Goal: Task Accomplishment & Management: Use online tool/utility

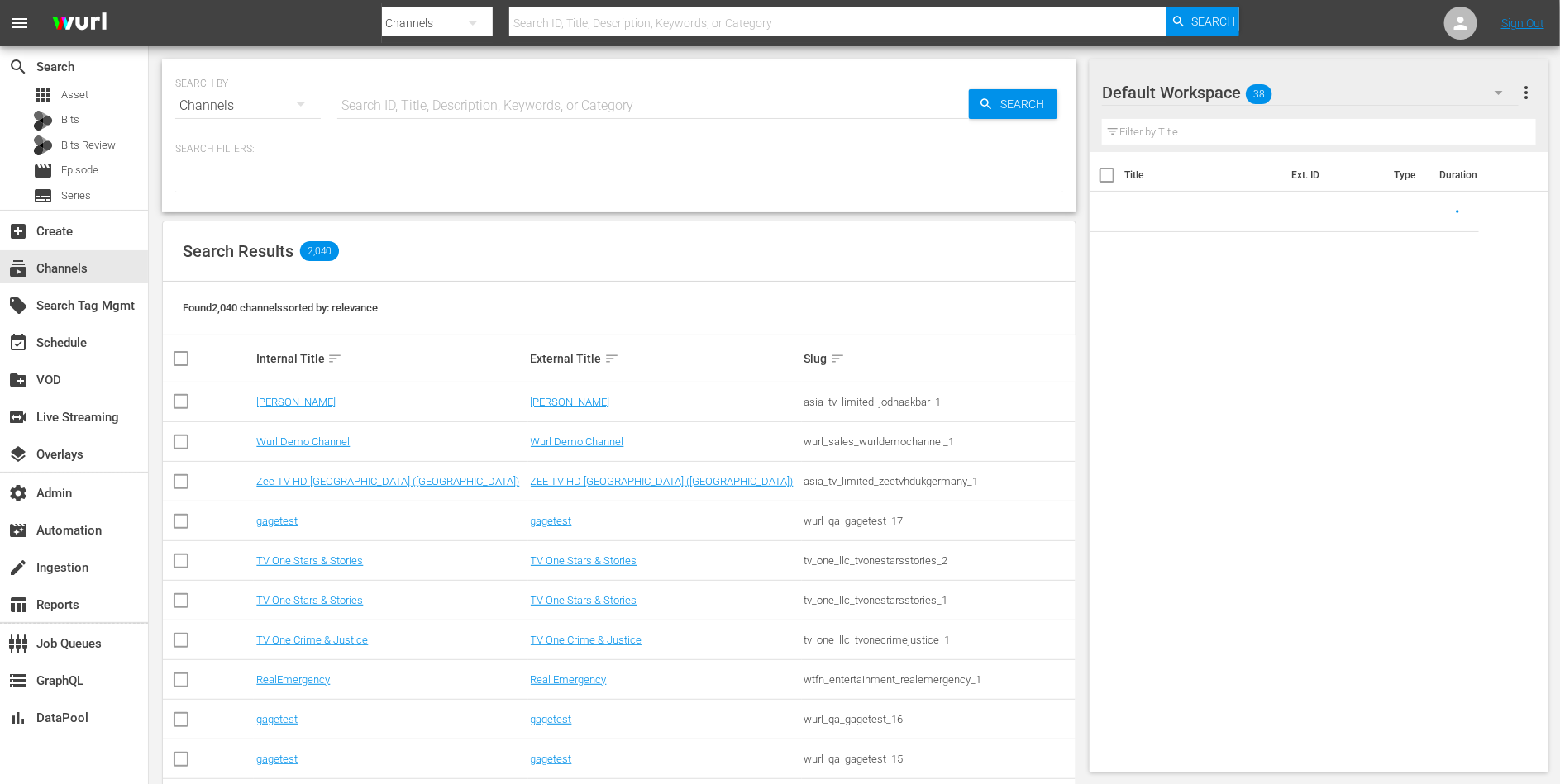
click at [555, 110] on input "text" at bounding box center [652, 106] width 631 height 40
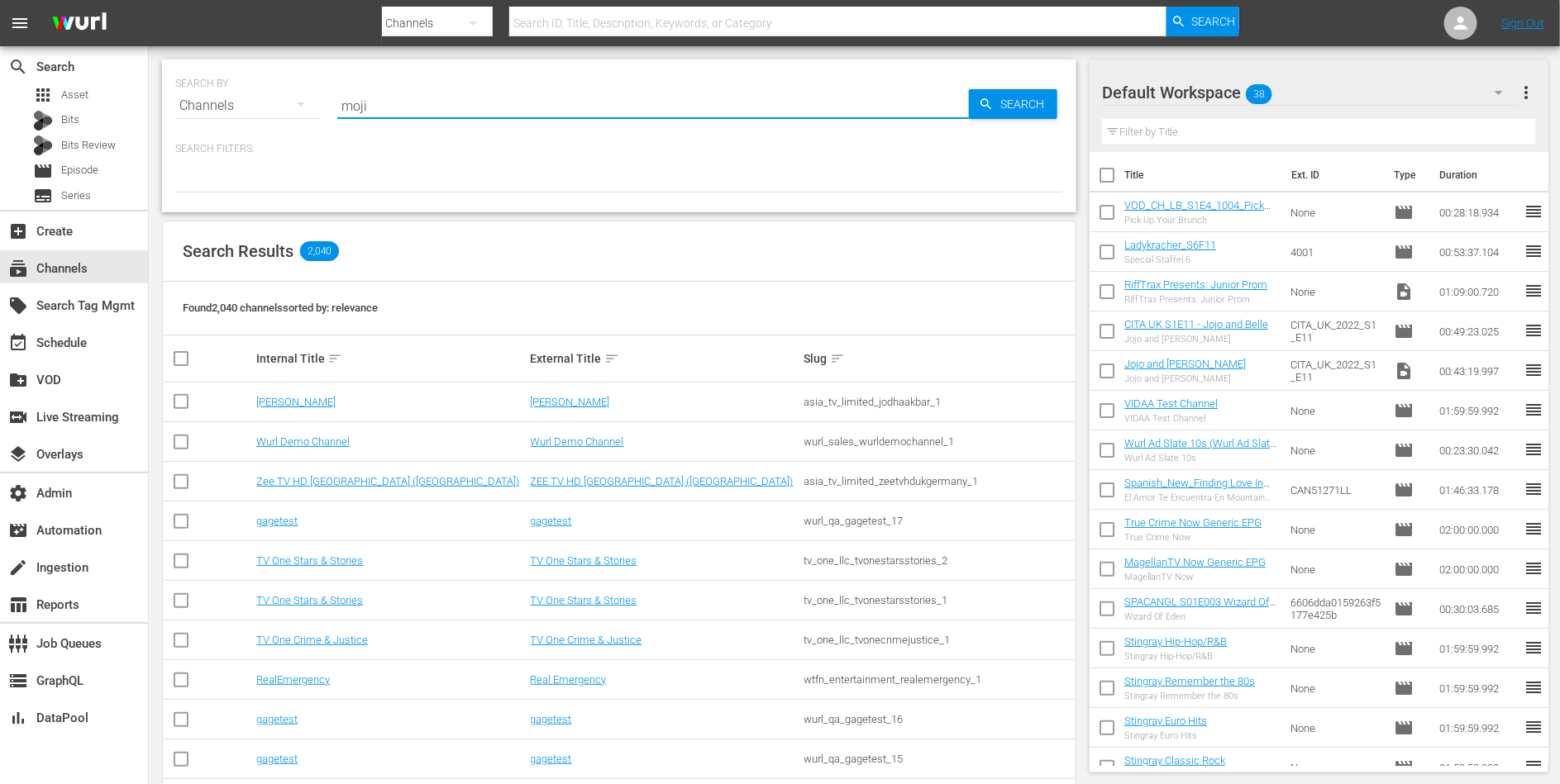
type input "moji"
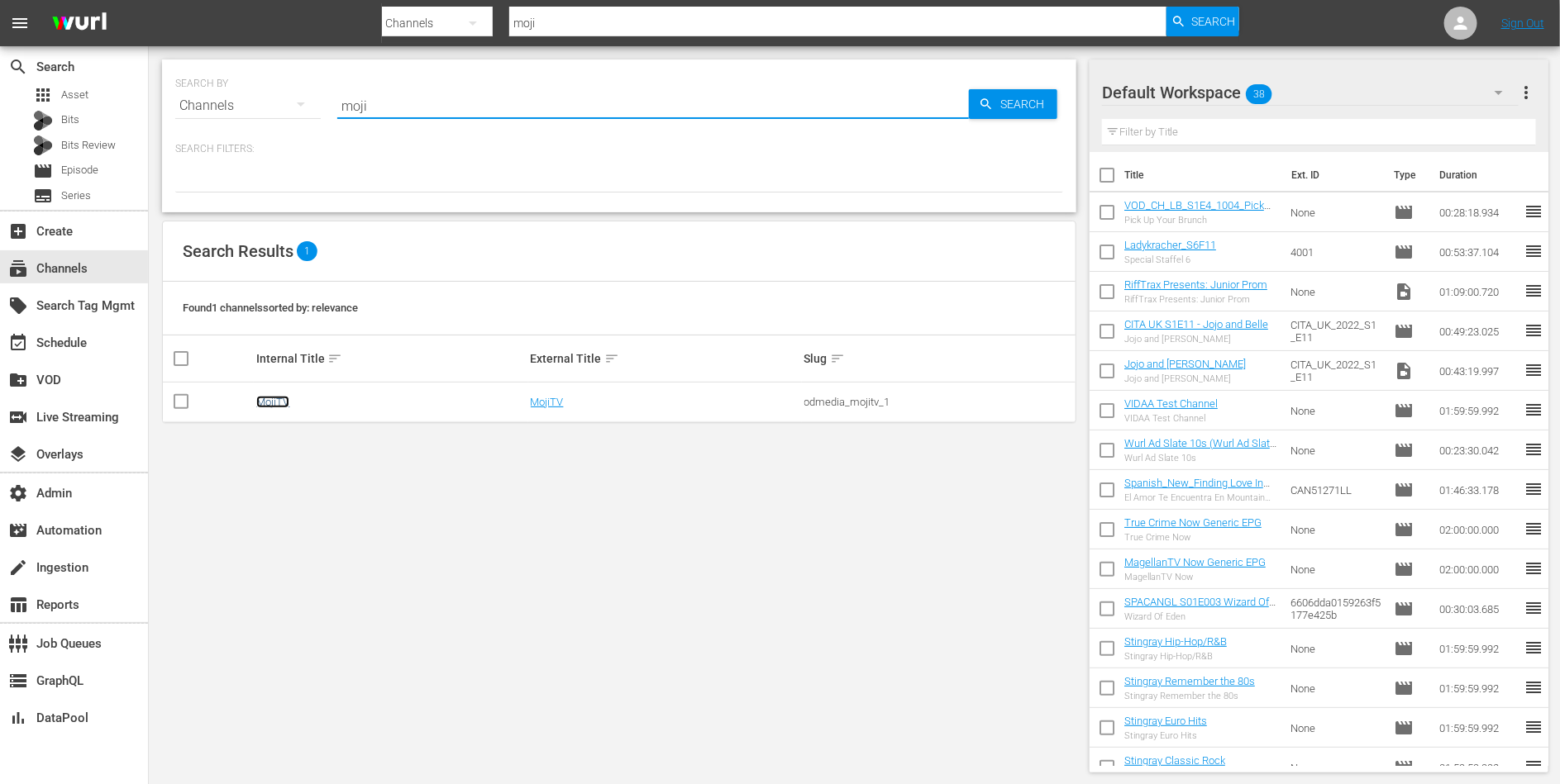
click at [273, 397] on link "MojiTV" at bounding box center [272, 402] width 33 height 13
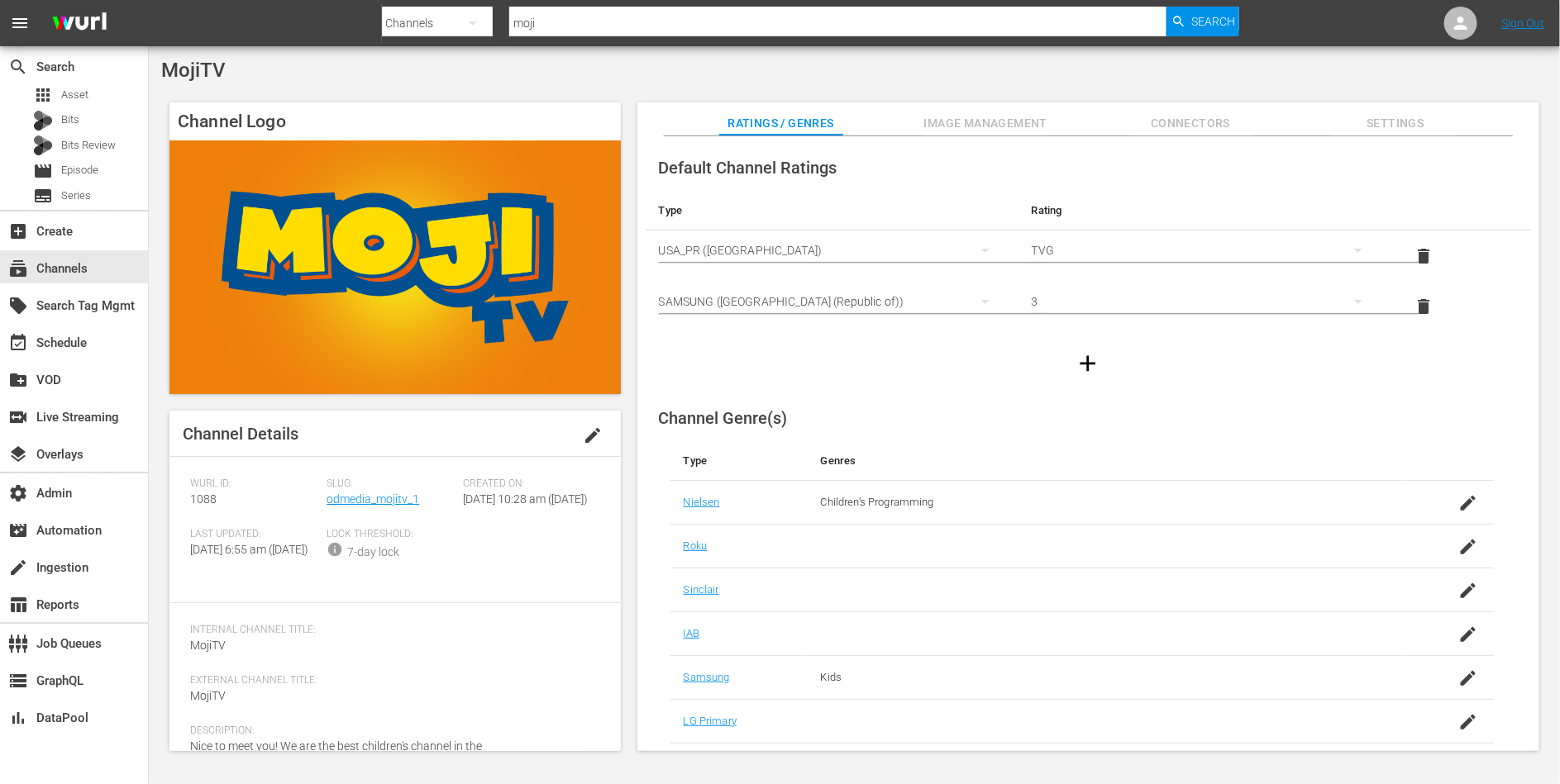
click at [371, 489] on span "Slug:" at bounding box center [391, 484] width 128 height 14
click at [372, 494] on link "odmedia_mojitv_1" at bounding box center [373, 499] width 93 height 14
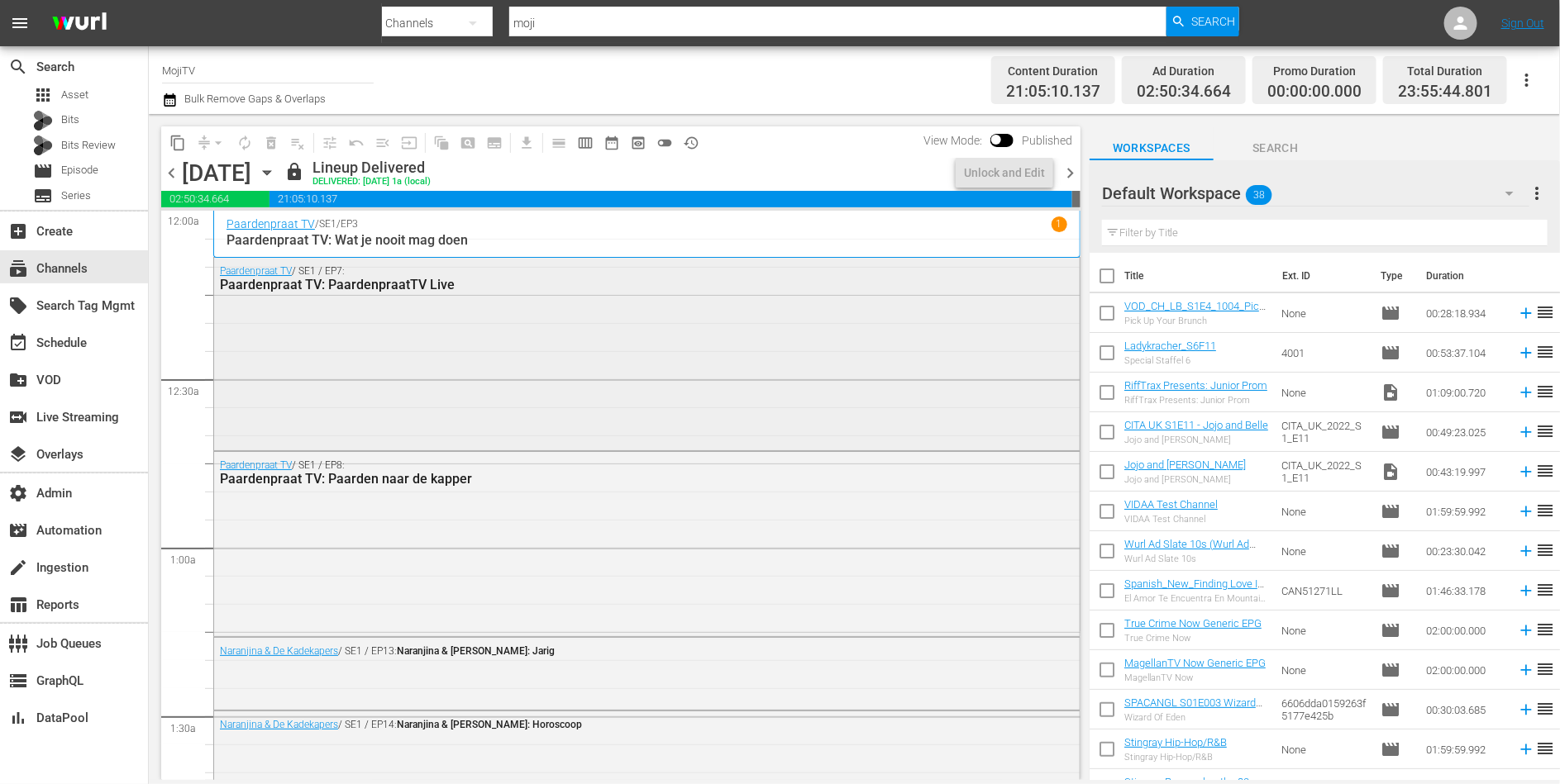
click at [339, 333] on div "Paardenpraat TV / SE1 / EP7: Paardenpraat TV: PaardenpraatTV Live" at bounding box center [647, 352] width 865 height 189
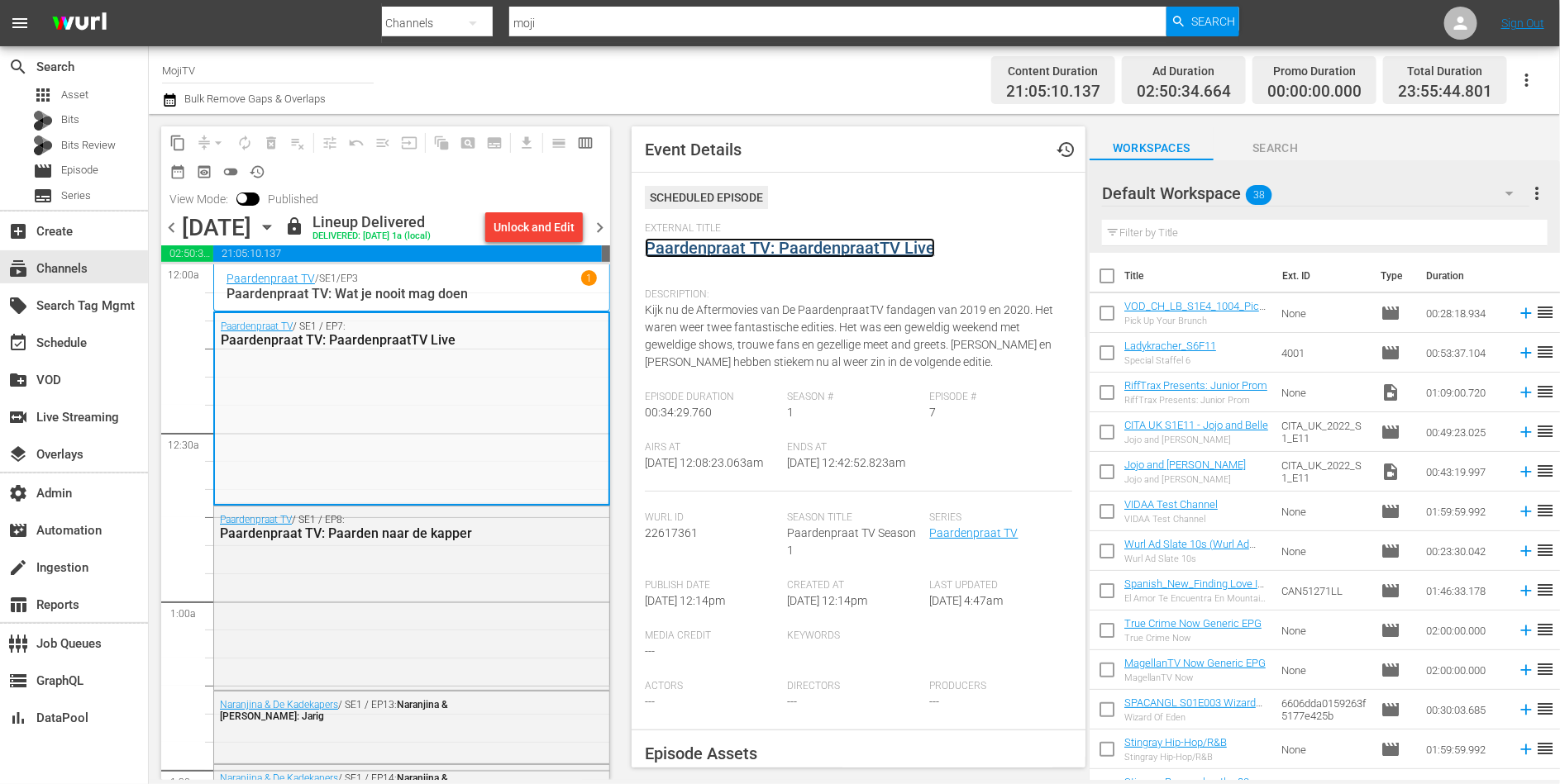
click at [745, 250] on link "Paardenpraat TV: PaardenpraatTV Live" at bounding box center [790, 248] width 291 height 20
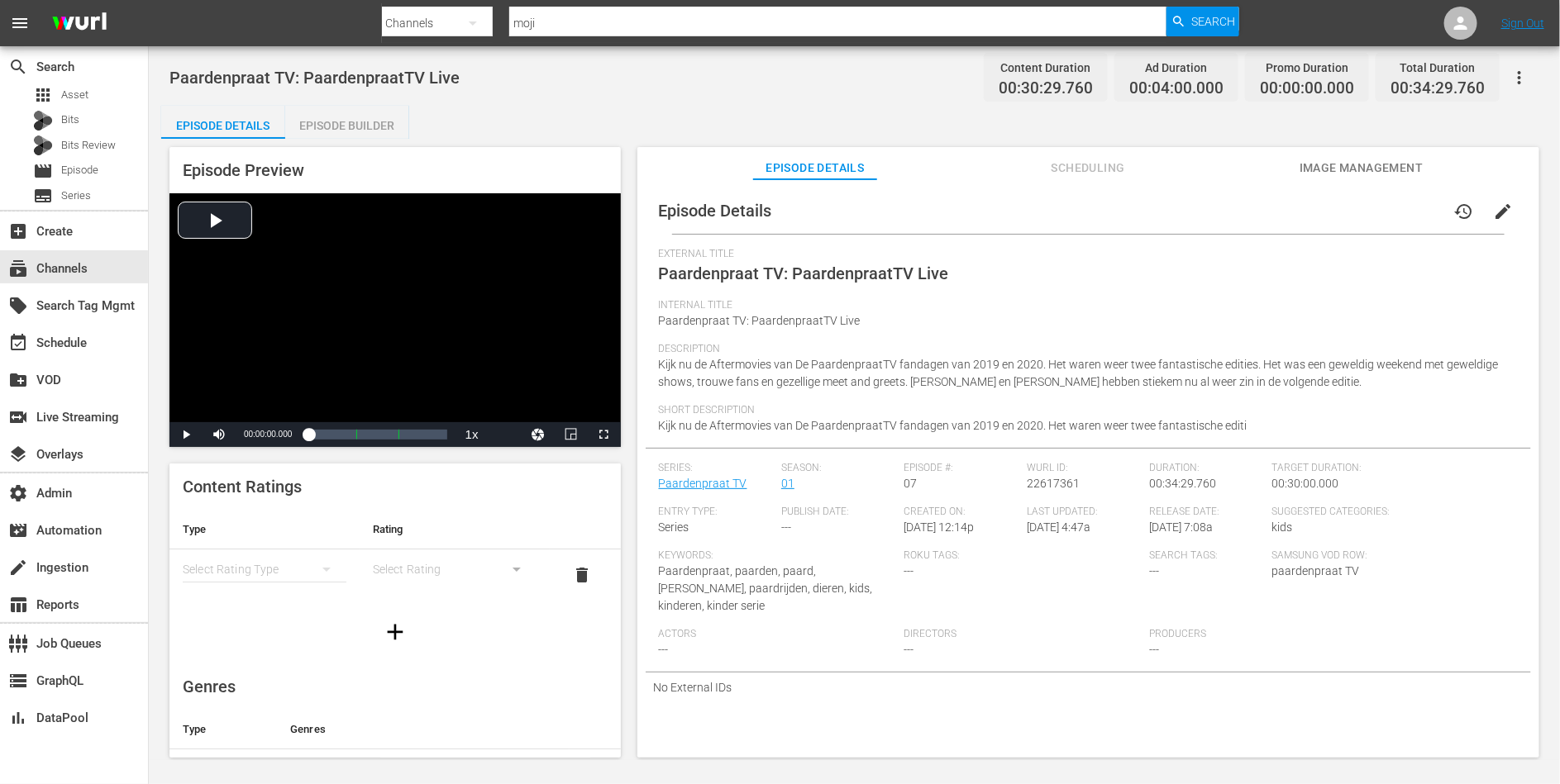
click at [383, 137] on div "Episode Builder" at bounding box center [347, 126] width 124 height 40
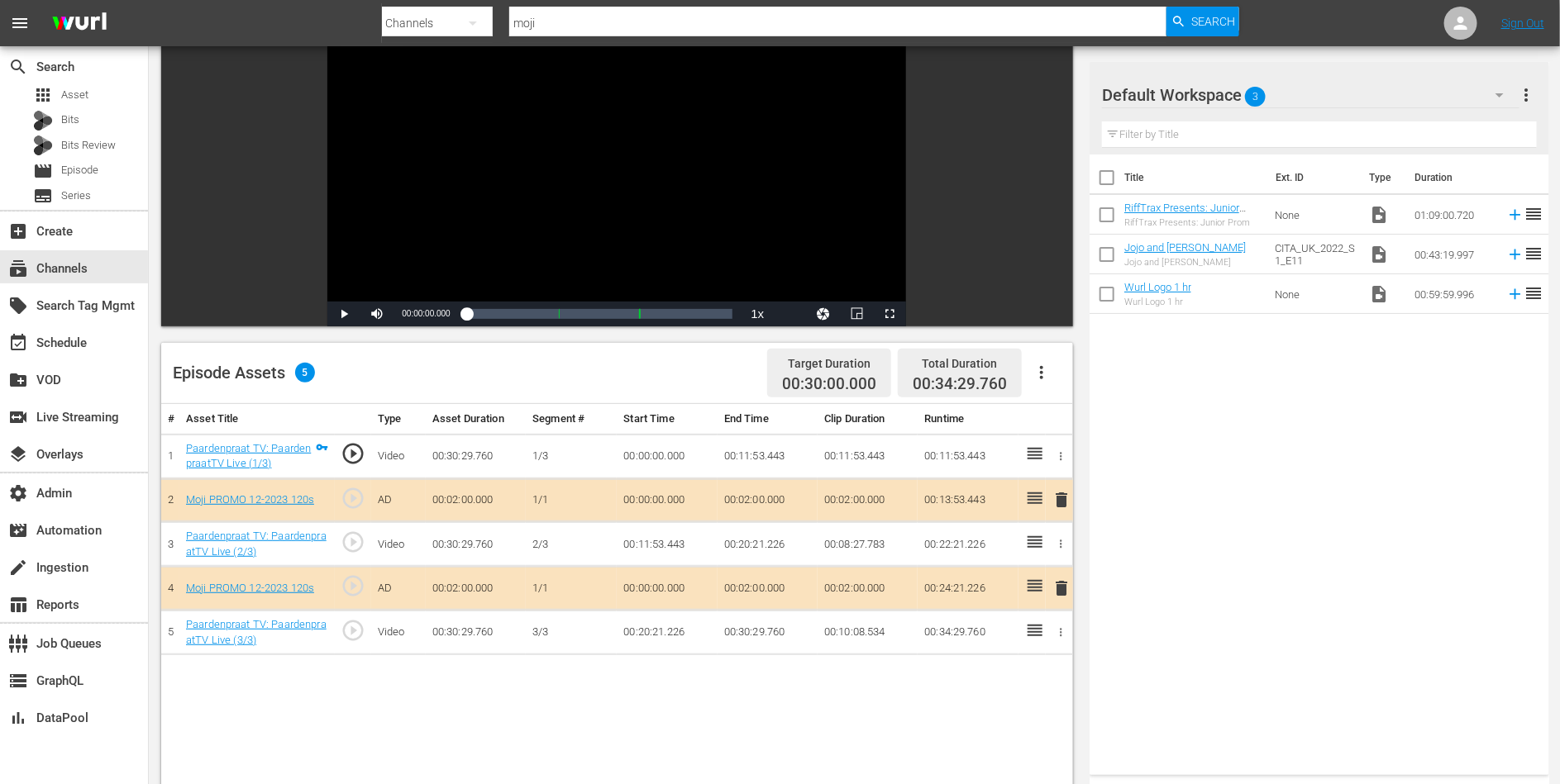
scroll to position [273, 0]
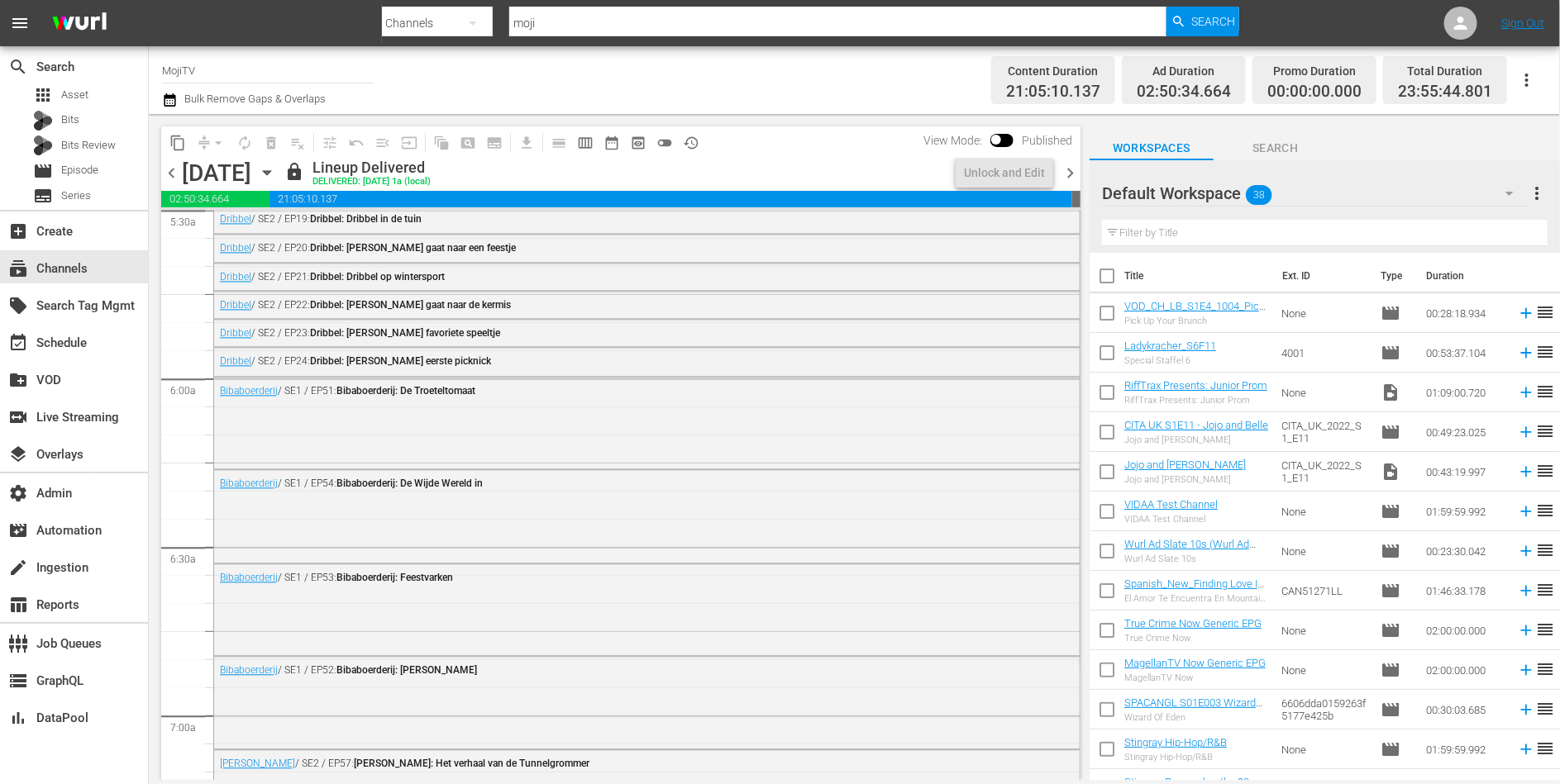
scroll to position [1982, 0]
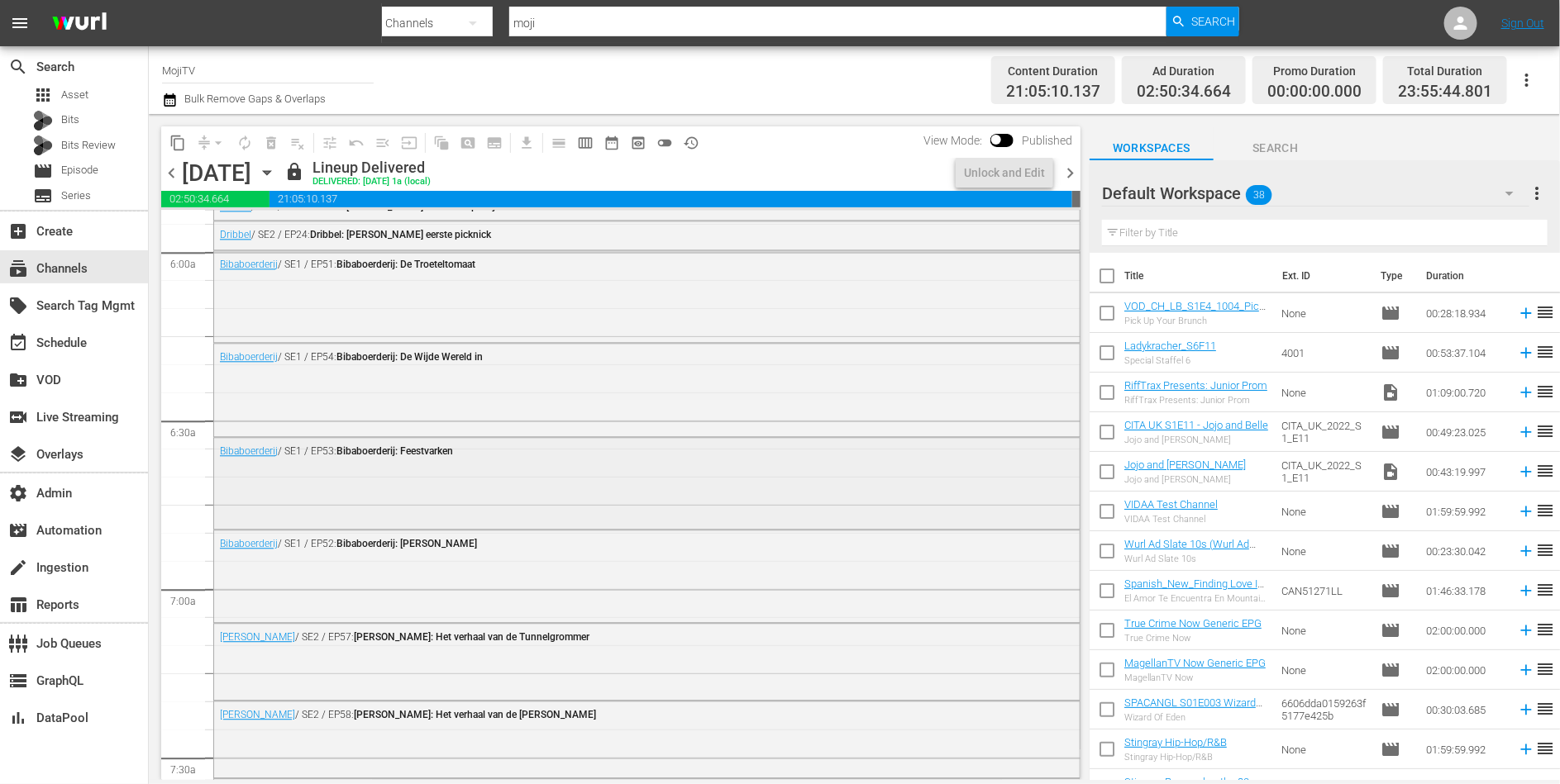
click at [451, 478] on div "Bibaboerderij / SE1 / EP53: Bibaboerderij: Feestvarken" at bounding box center [647, 482] width 865 height 88
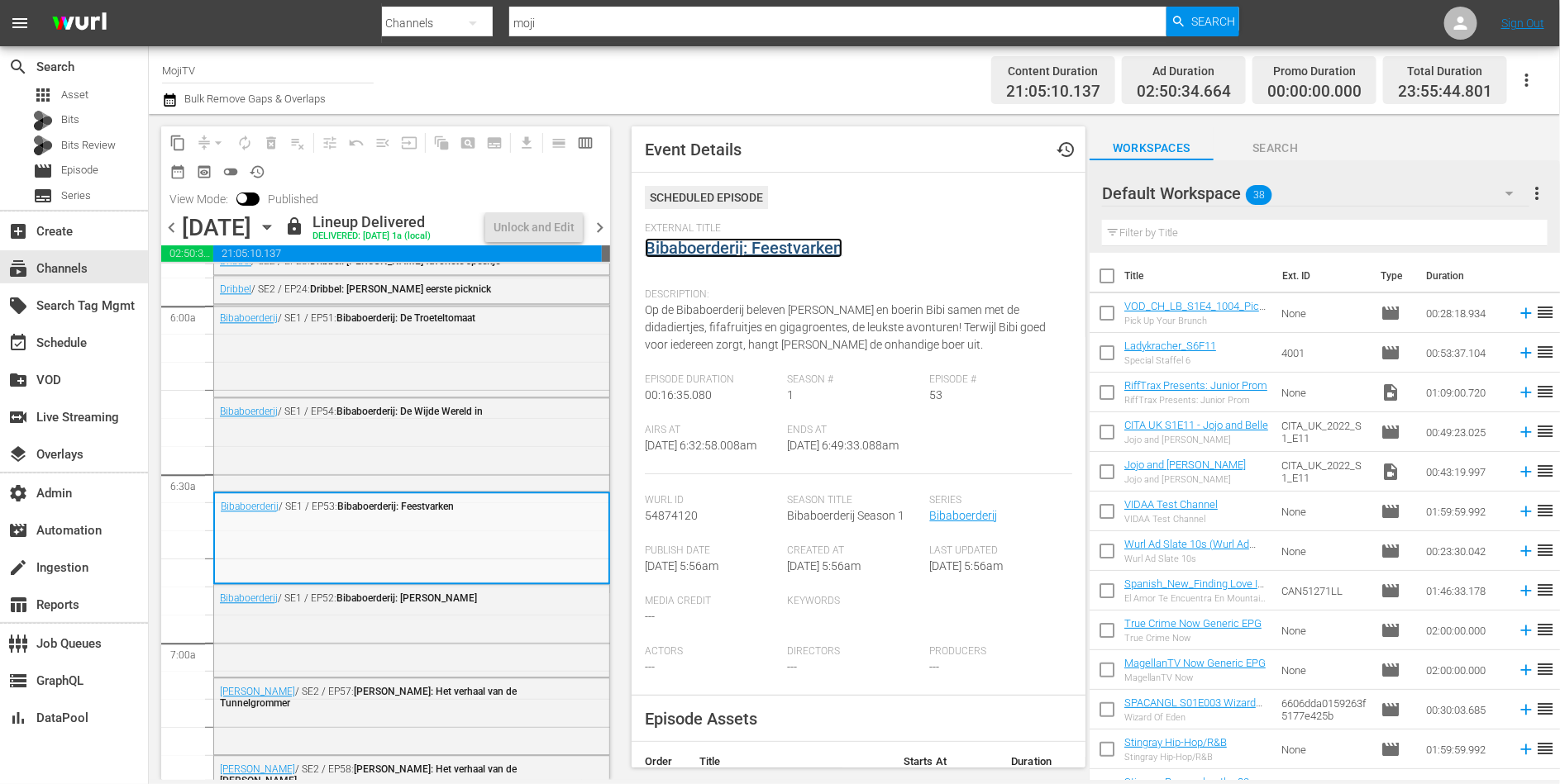
click at [739, 241] on link "Bibaboerderij: Feestvarken" at bounding box center [743, 248] width 198 height 20
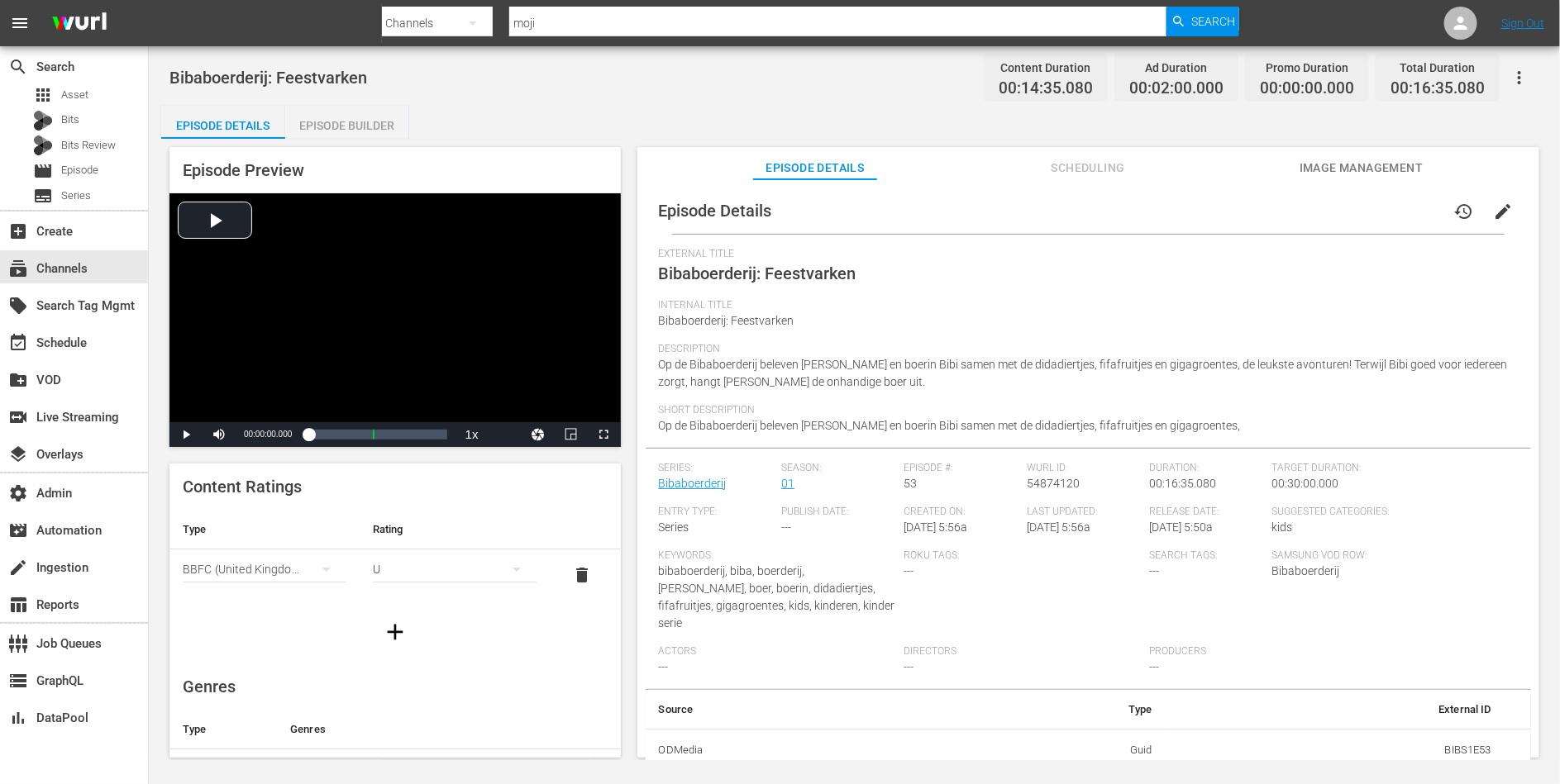
click at [366, 103] on div "Bibaboerderij: Feestvarken Content Duration 00:14:35.080 Ad Duration 00:02:00.0…" at bounding box center [853, 403] width 1411 height 714
click at [362, 126] on div "Episode Builder" at bounding box center [347, 126] width 124 height 40
